Goal: Find specific page/section: Find specific page/section

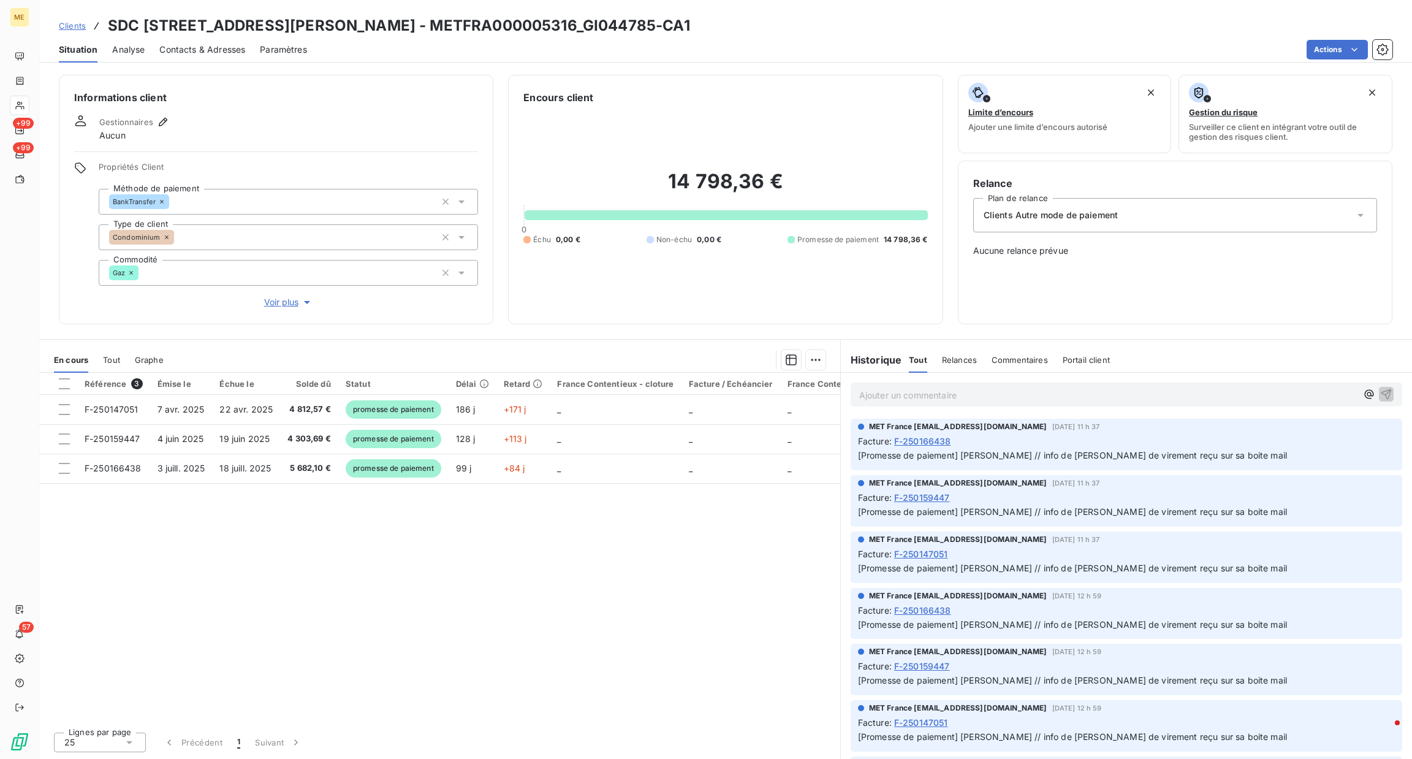
click at [86, 34] on div "Clients SDC [STREET_ADDRESS][PERSON_NAME] - METFRA000005316_GI044785-CA1" at bounding box center [374, 26] width 631 height 22
click at [80, 29] on span "Clients" at bounding box center [72, 26] width 27 height 10
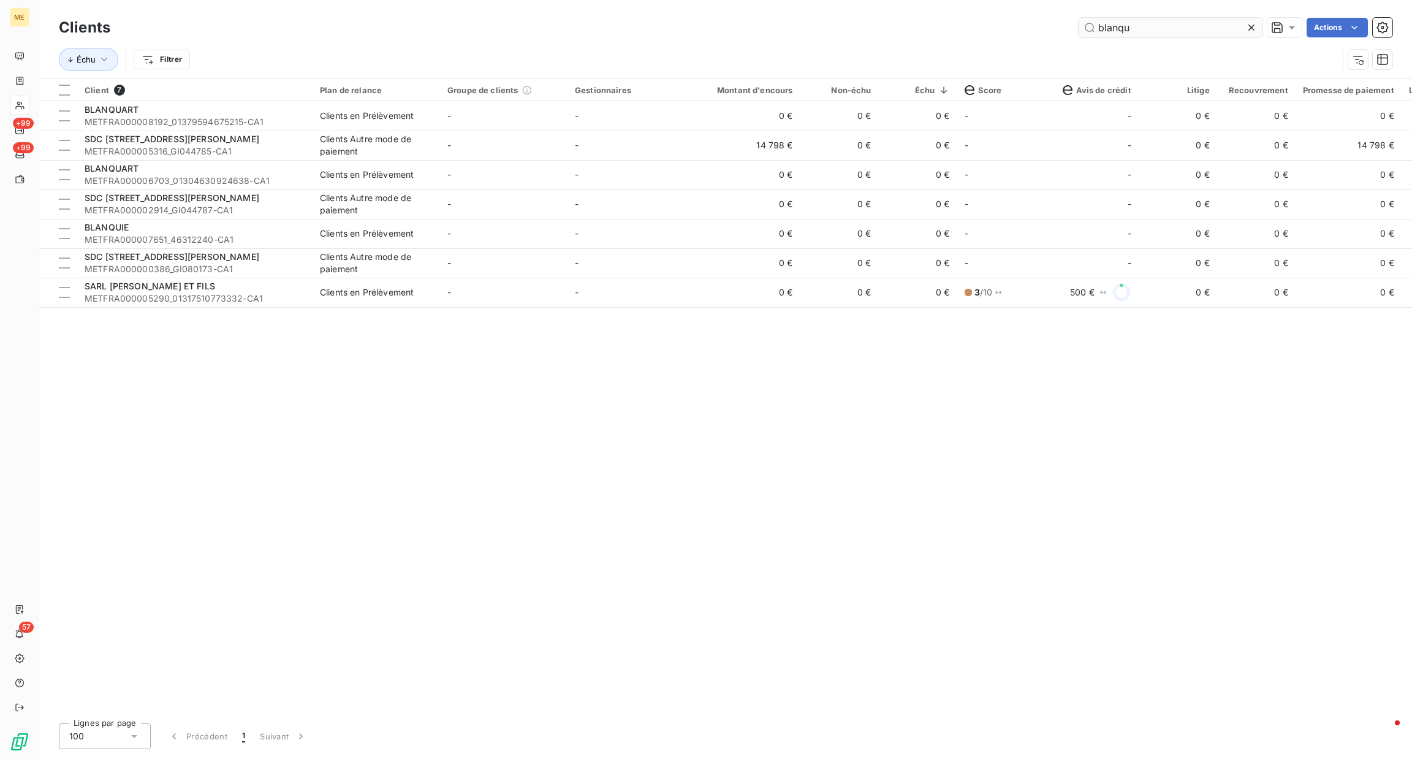
click at [1239, 24] on input "blanqu" at bounding box center [1171, 28] width 184 height 20
click at [1244, 31] on input "blanqu" at bounding box center [1171, 28] width 184 height 20
click at [1249, 20] on div at bounding box center [1254, 28] width 17 height 20
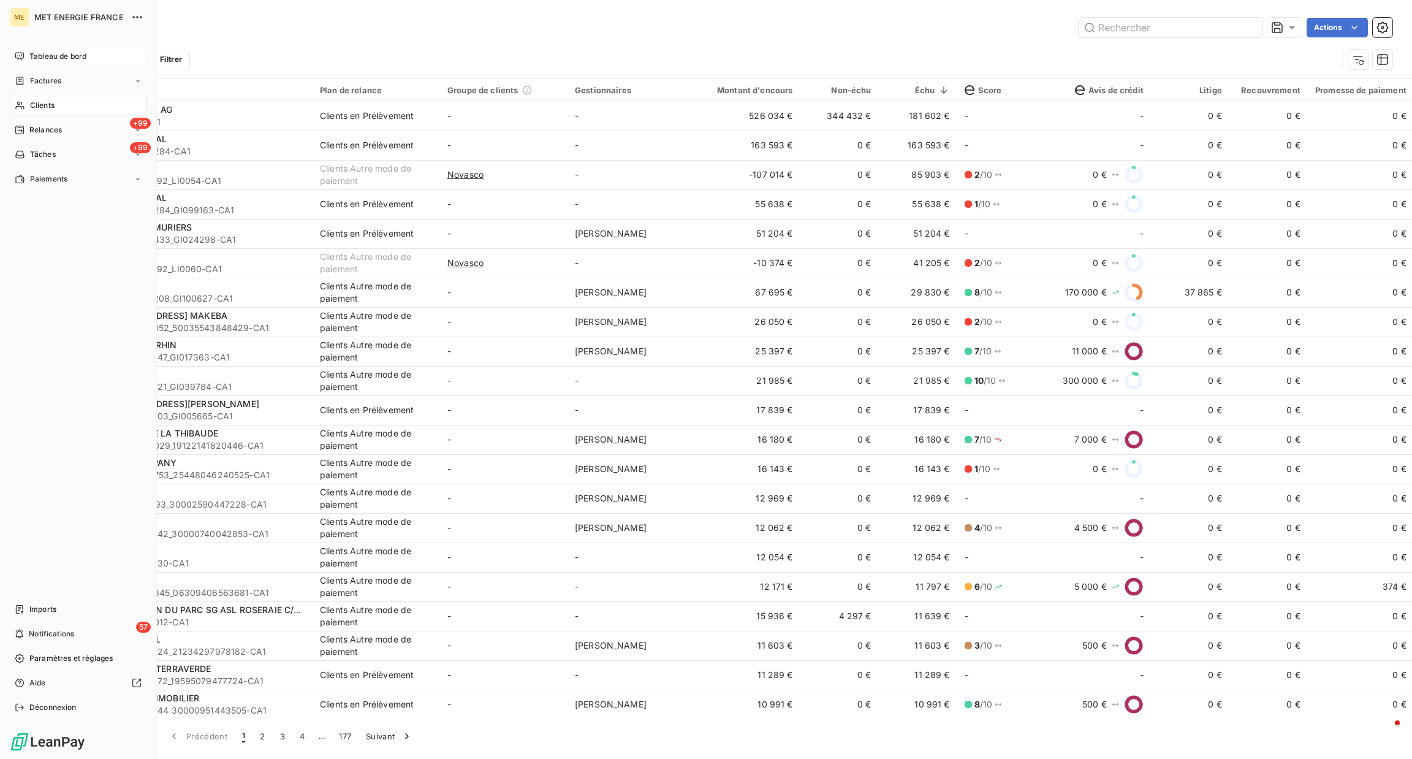
click at [43, 63] on div "Tableau de bord" at bounding box center [78, 57] width 137 height 20
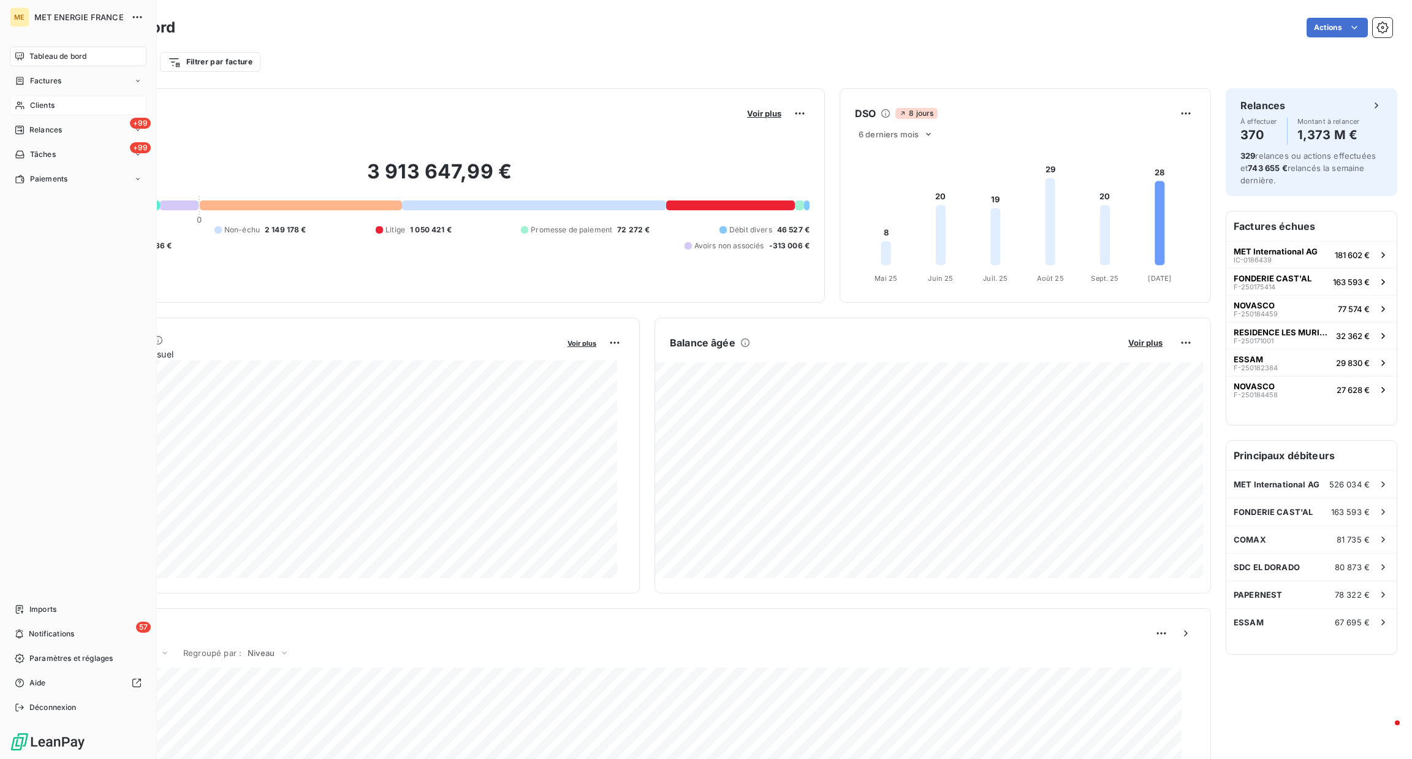
click at [59, 99] on div "Clients" at bounding box center [78, 106] width 137 height 20
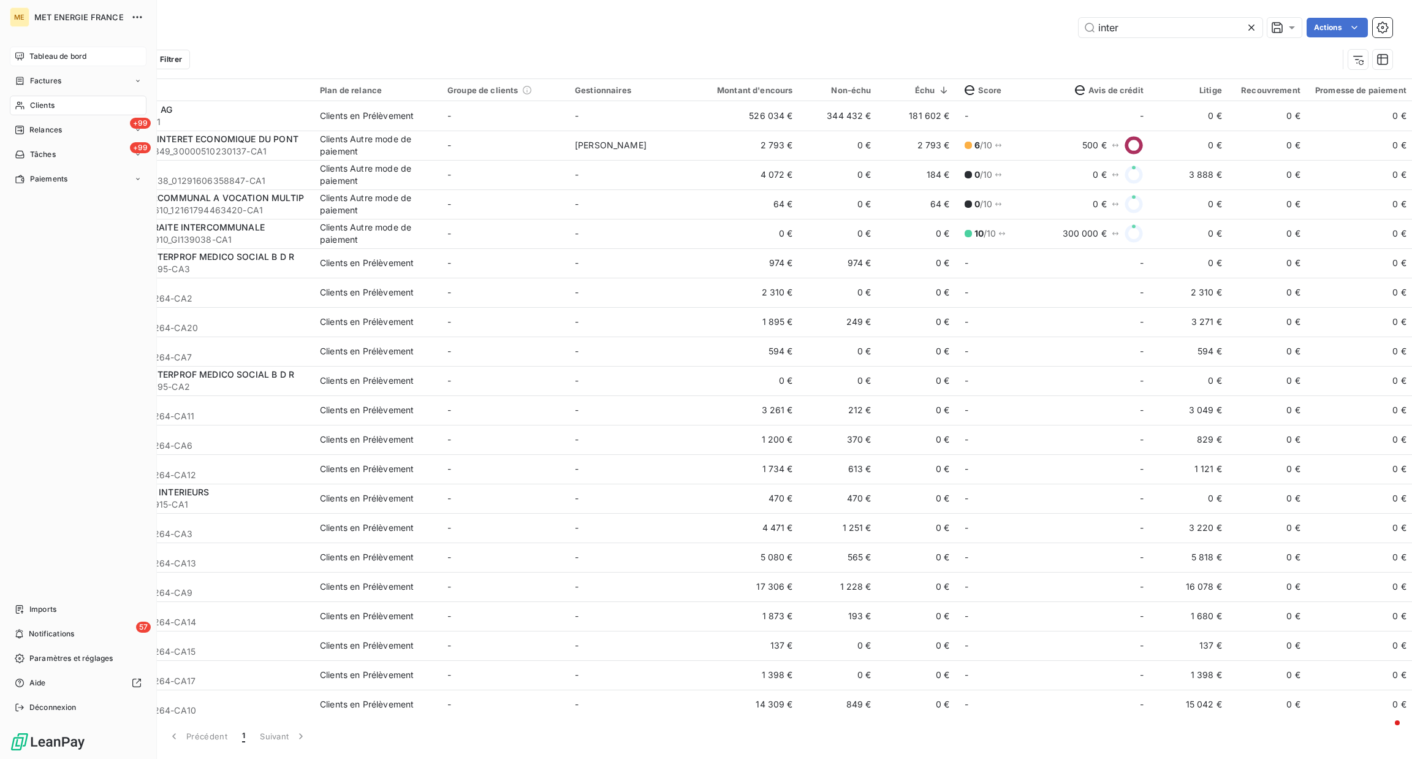
type input "inter"
click at [36, 49] on div "Tableau de bord" at bounding box center [78, 57] width 137 height 20
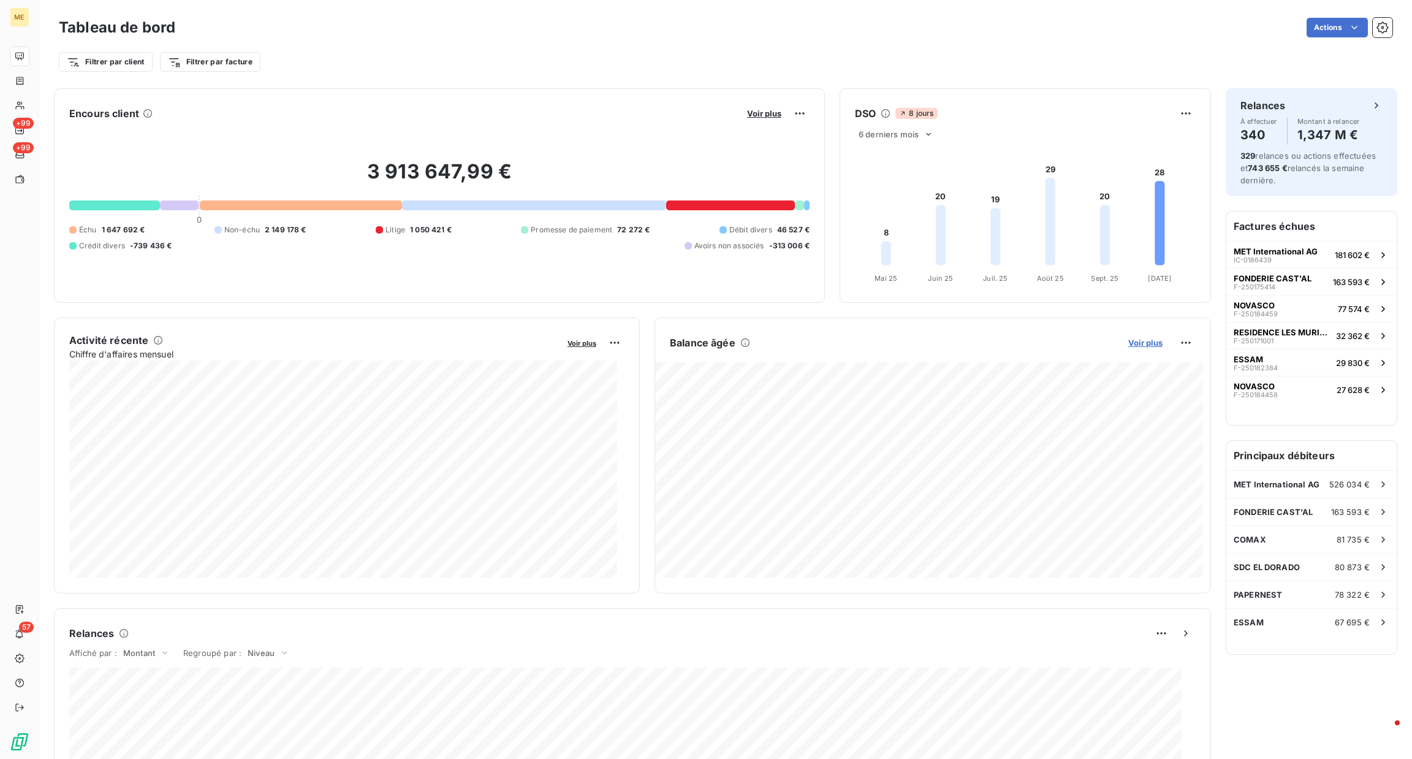
click at [1129, 344] on span "Voir plus" at bounding box center [1146, 343] width 34 height 10
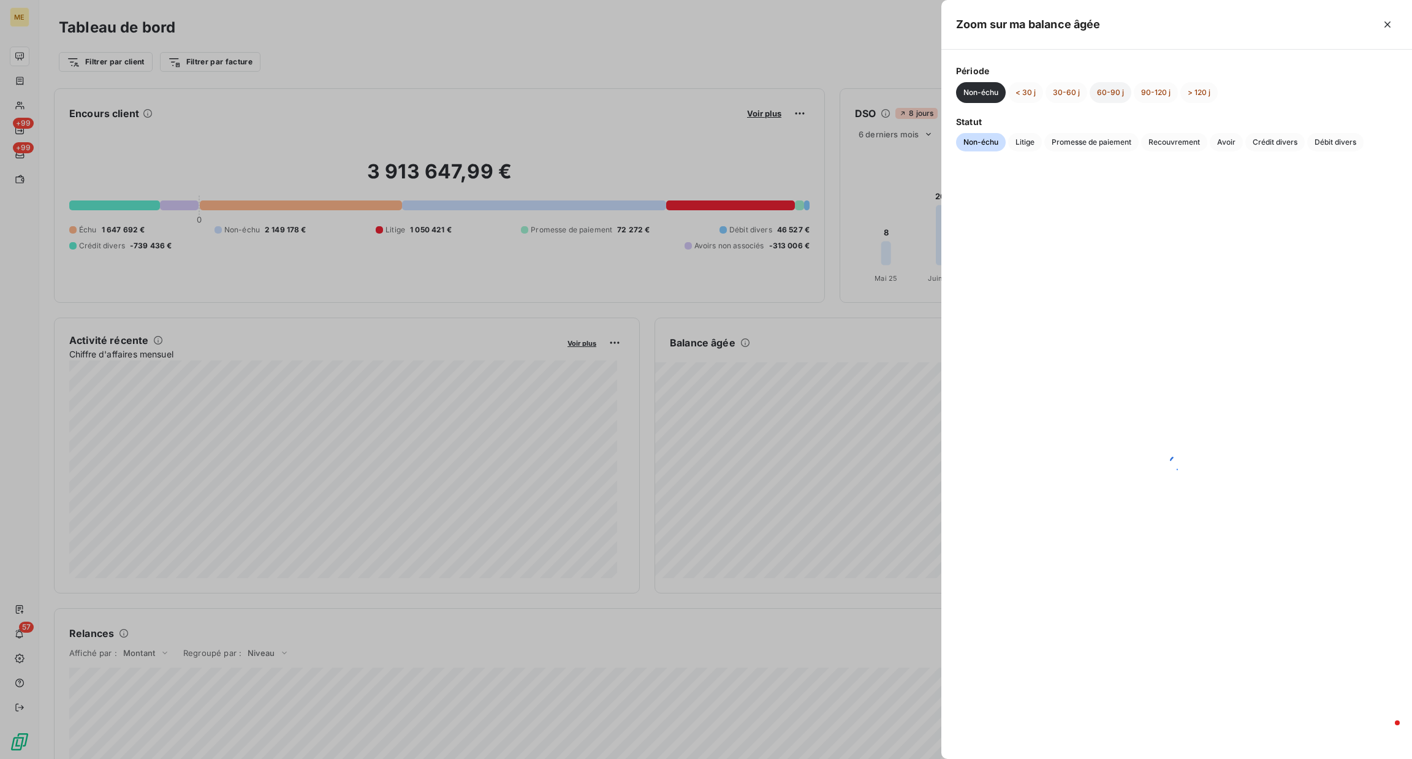
click at [1123, 92] on button "60-90 j" at bounding box center [1111, 92] width 42 height 21
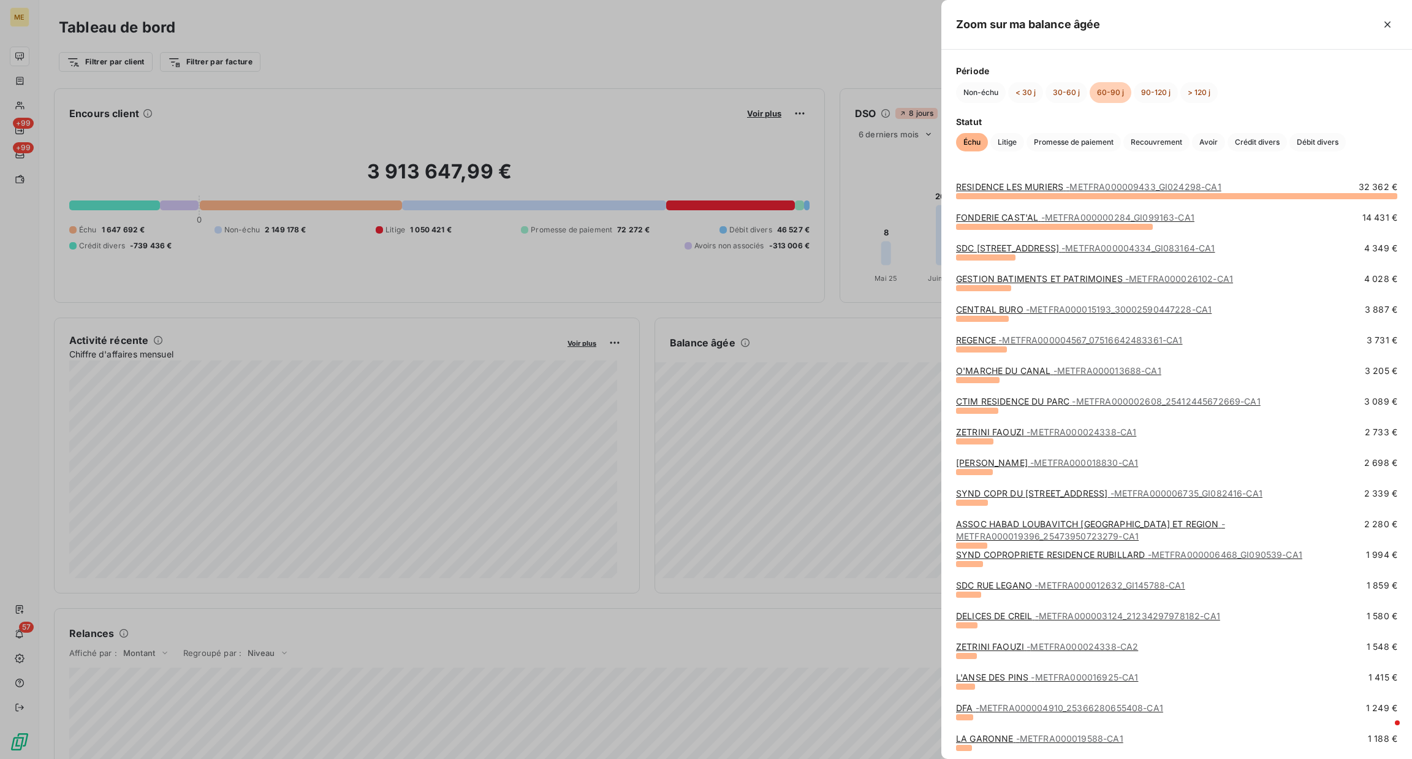
click at [1099, 246] on span "- METFRA000004334_GI083164-CA1" at bounding box center [1138, 248] width 153 height 10
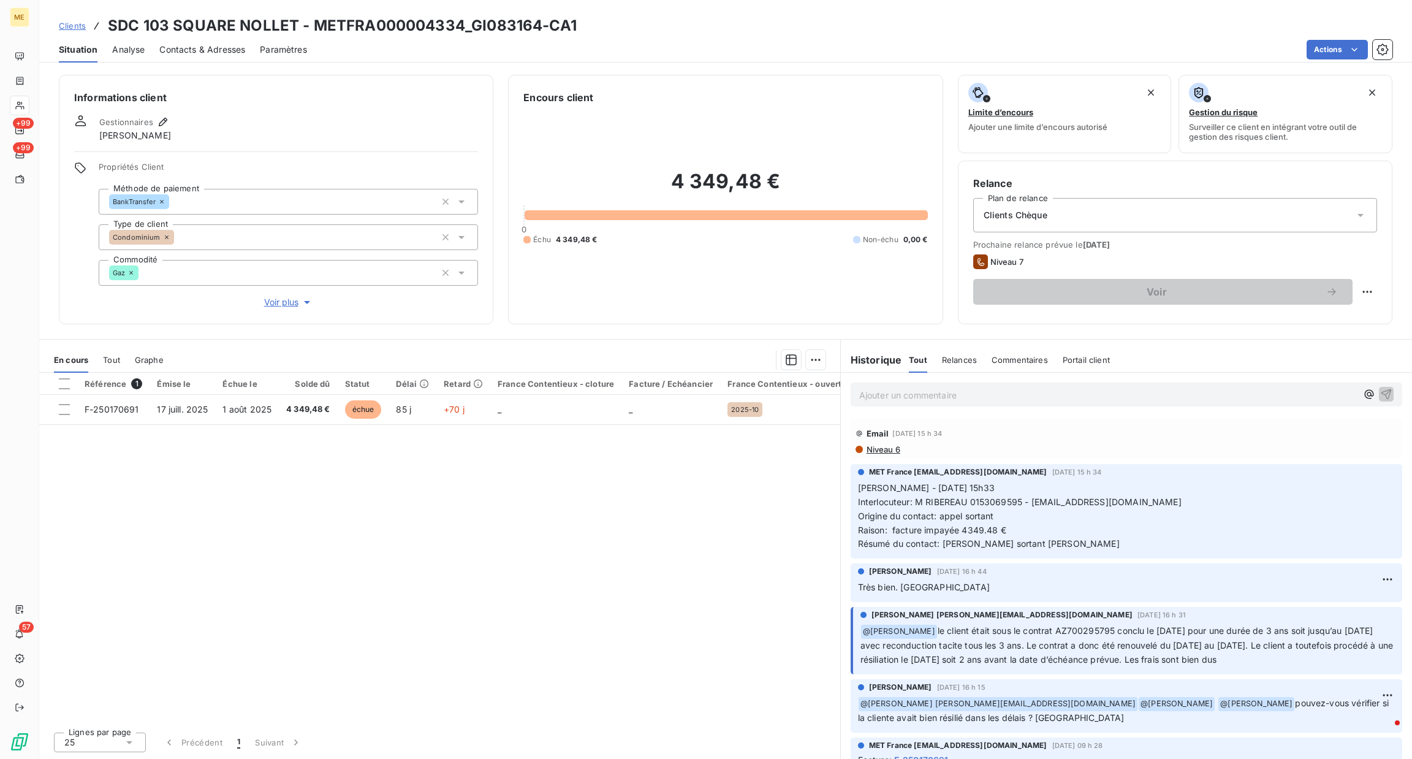
click at [946, 377] on div "Ajouter un commentaire ﻿" at bounding box center [1126, 395] width 571 height 44
click at [936, 399] on p "Ajouter un commentaire ﻿" at bounding box center [1108, 394] width 498 height 15
click at [271, 301] on span "Voir plus" at bounding box center [288, 302] width 49 height 12
